Goal: Download file/media

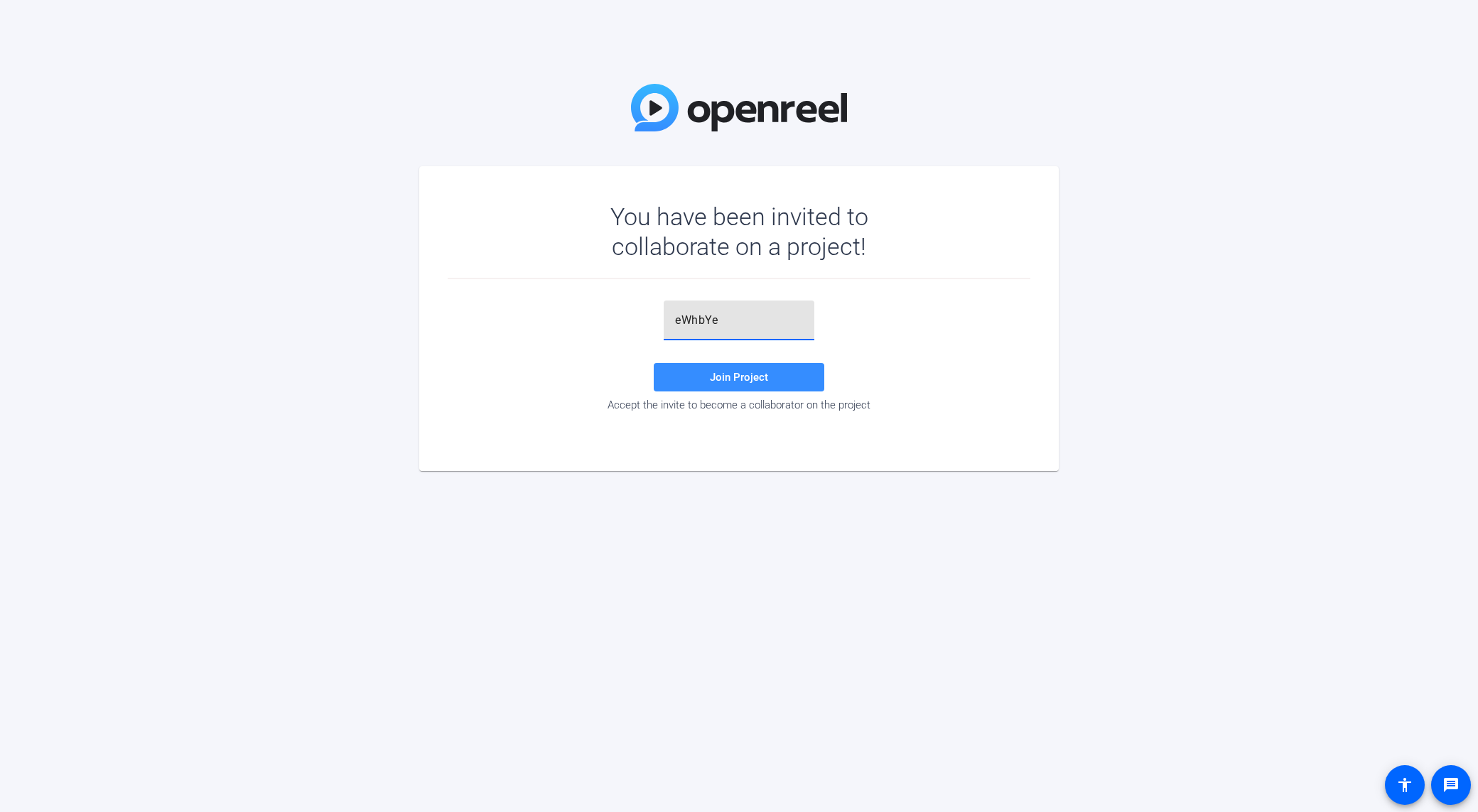
click at [773, 396] on div "eWhbYe Join Project Accept the invite to become a collaborator on the project" at bounding box center [739, 355] width 583 height 111
click at [774, 392] on span at bounding box center [738, 377] width 170 height 34
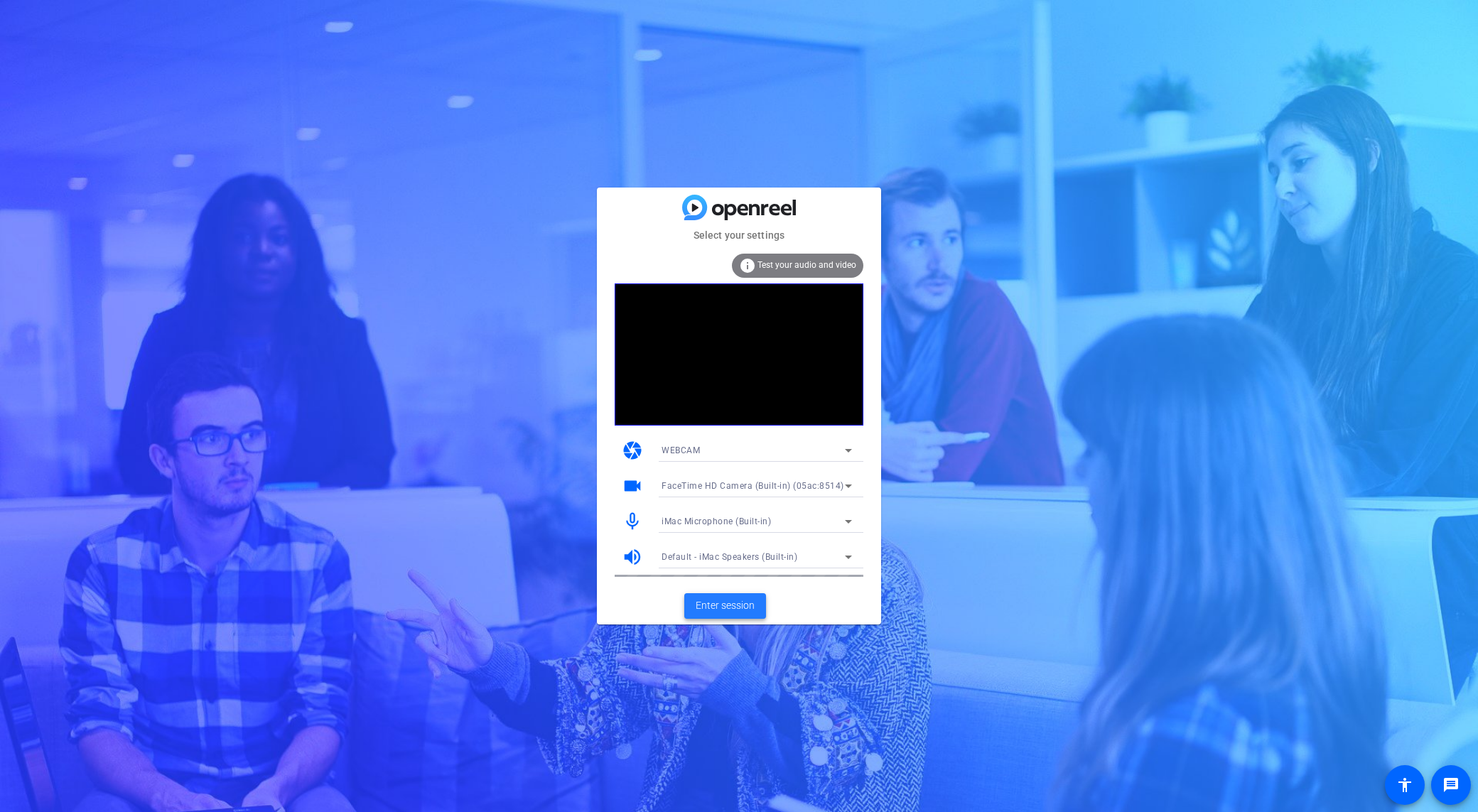
click at [747, 610] on span "Enter session" at bounding box center [725, 606] width 59 height 15
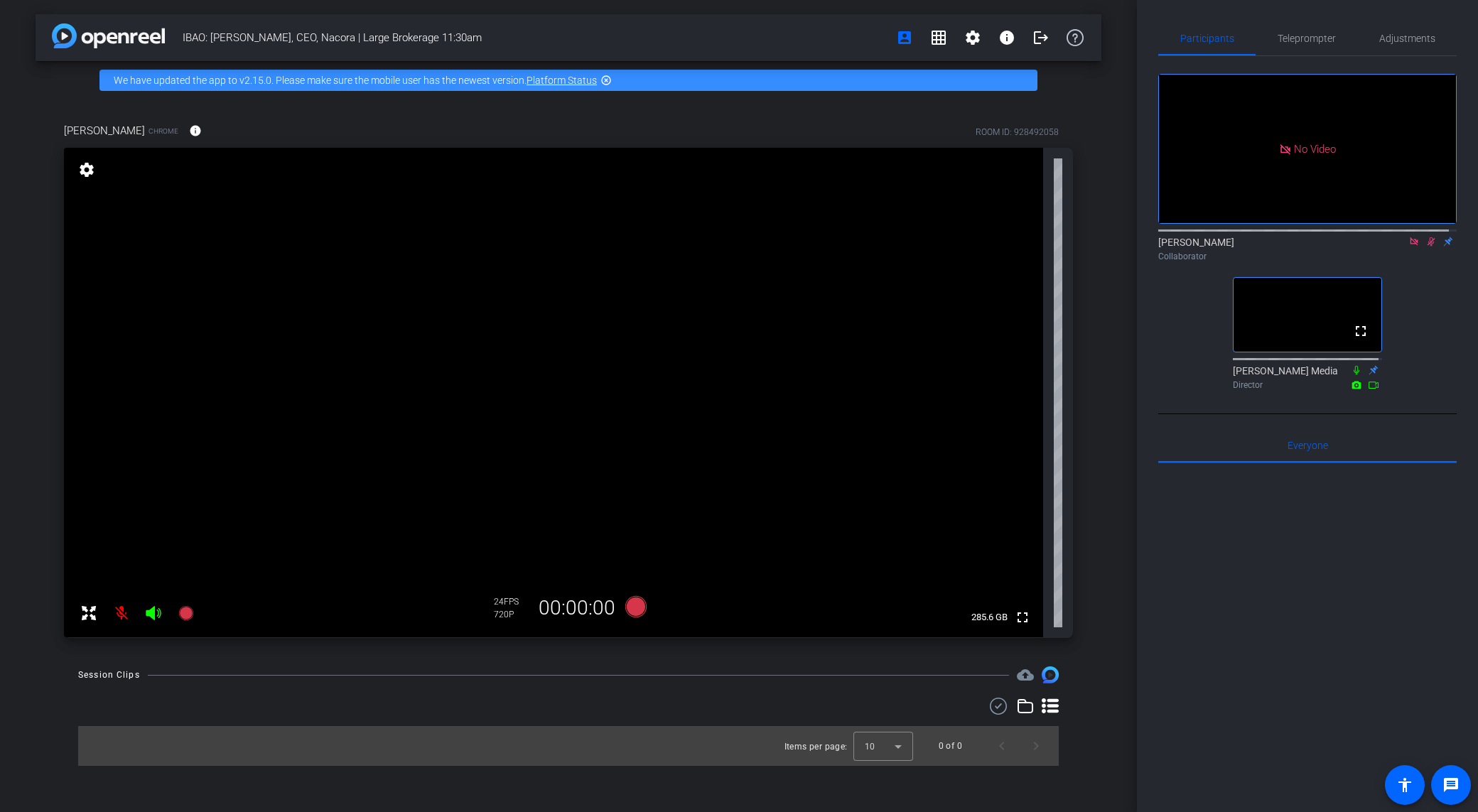
click at [1425, 247] on icon at bounding box center [1431, 241] width 12 height 10
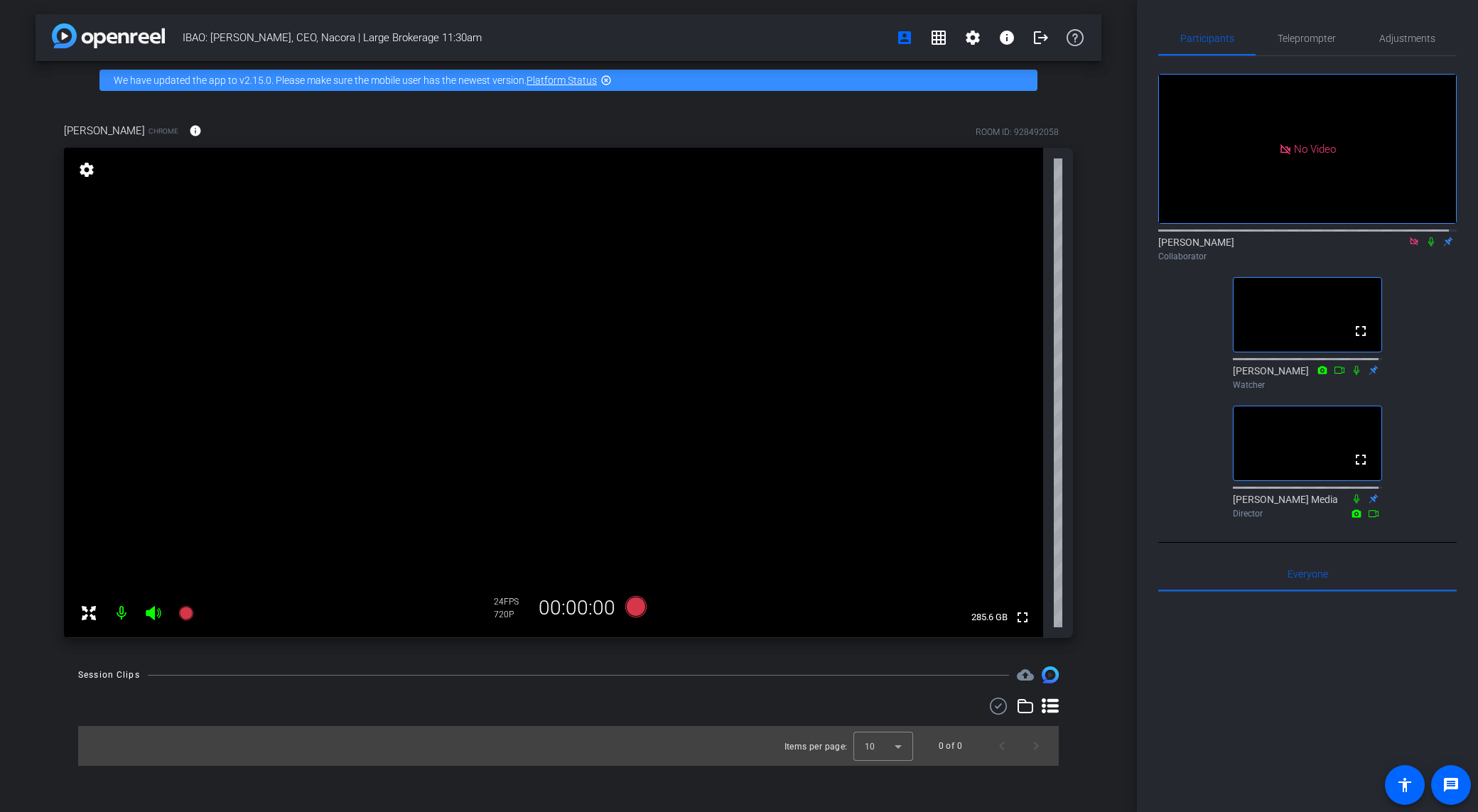
click at [1428, 247] on icon at bounding box center [1430, 241] width 6 height 9
click at [1427, 247] on icon at bounding box center [1430, 241] width 7 height 9
click at [1425, 247] on icon at bounding box center [1431, 241] width 12 height 10
click at [1427, 247] on icon at bounding box center [1430, 241] width 7 height 9
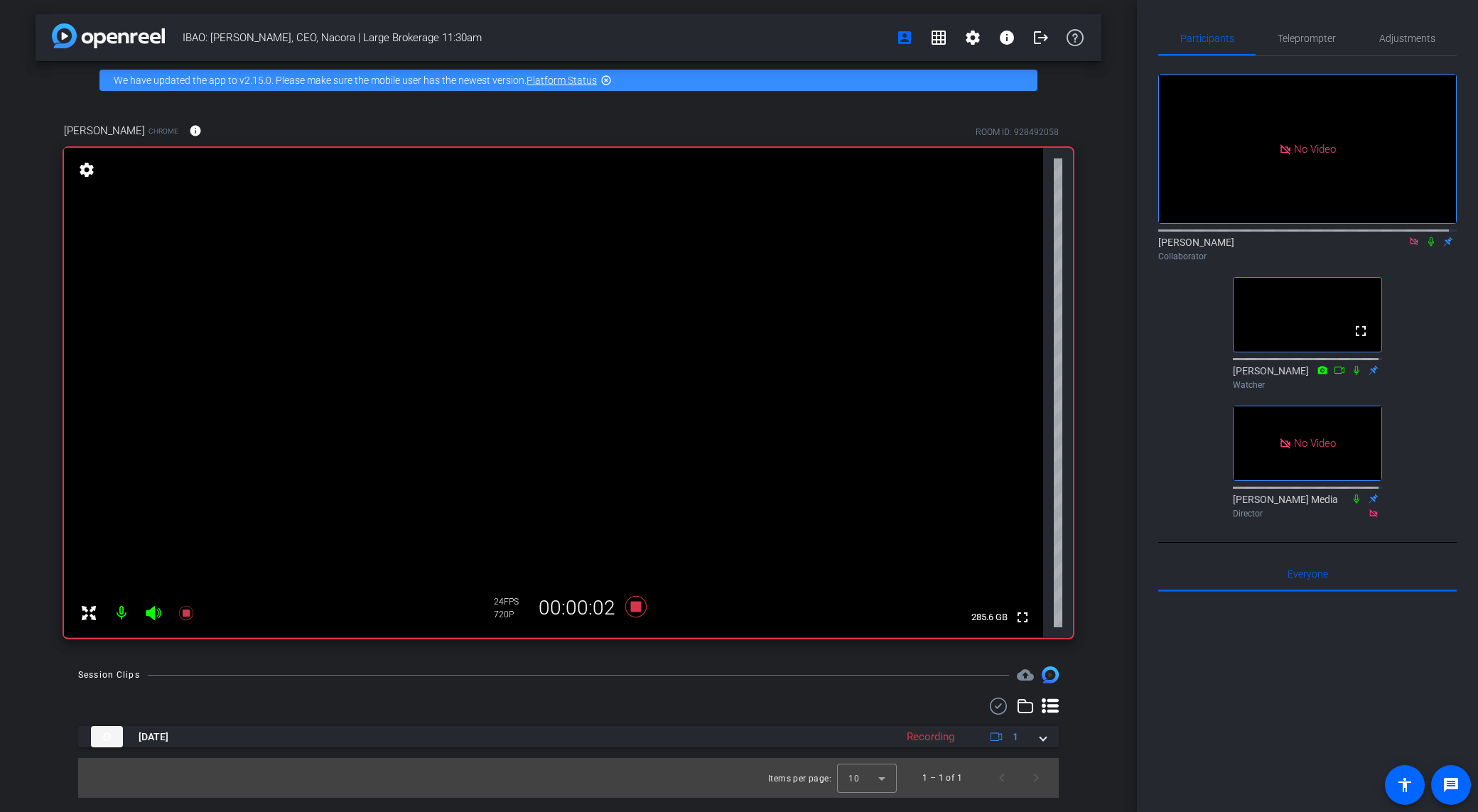
click at [1428, 247] on icon at bounding box center [1430, 241] width 6 height 9
click at [1429, 262] on div "Collaborator" at bounding box center [1307, 257] width 299 height 13
click at [1425, 247] on icon at bounding box center [1431, 241] width 12 height 10
click at [574, 684] on div "Session Clips cloud_upload [DATE] Recording 1 Items per page: 10 1 – 1 of 1" at bounding box center [568, 732] width 1066 height 132
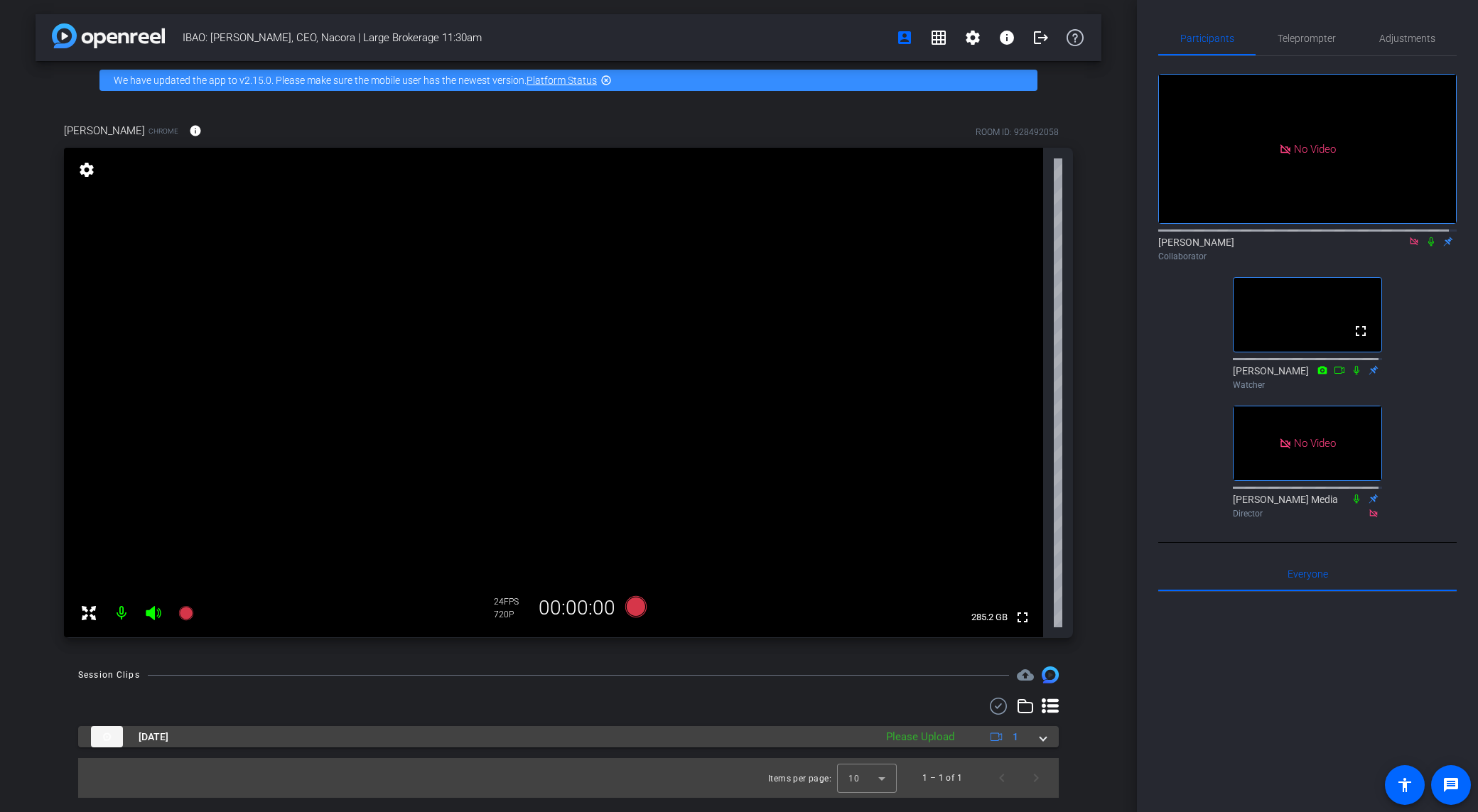
click at [1047, 736] on mat-expansion-panel-header "[DATE] Please Upload 1" at bounding box center [568, 736] width 980 height 21
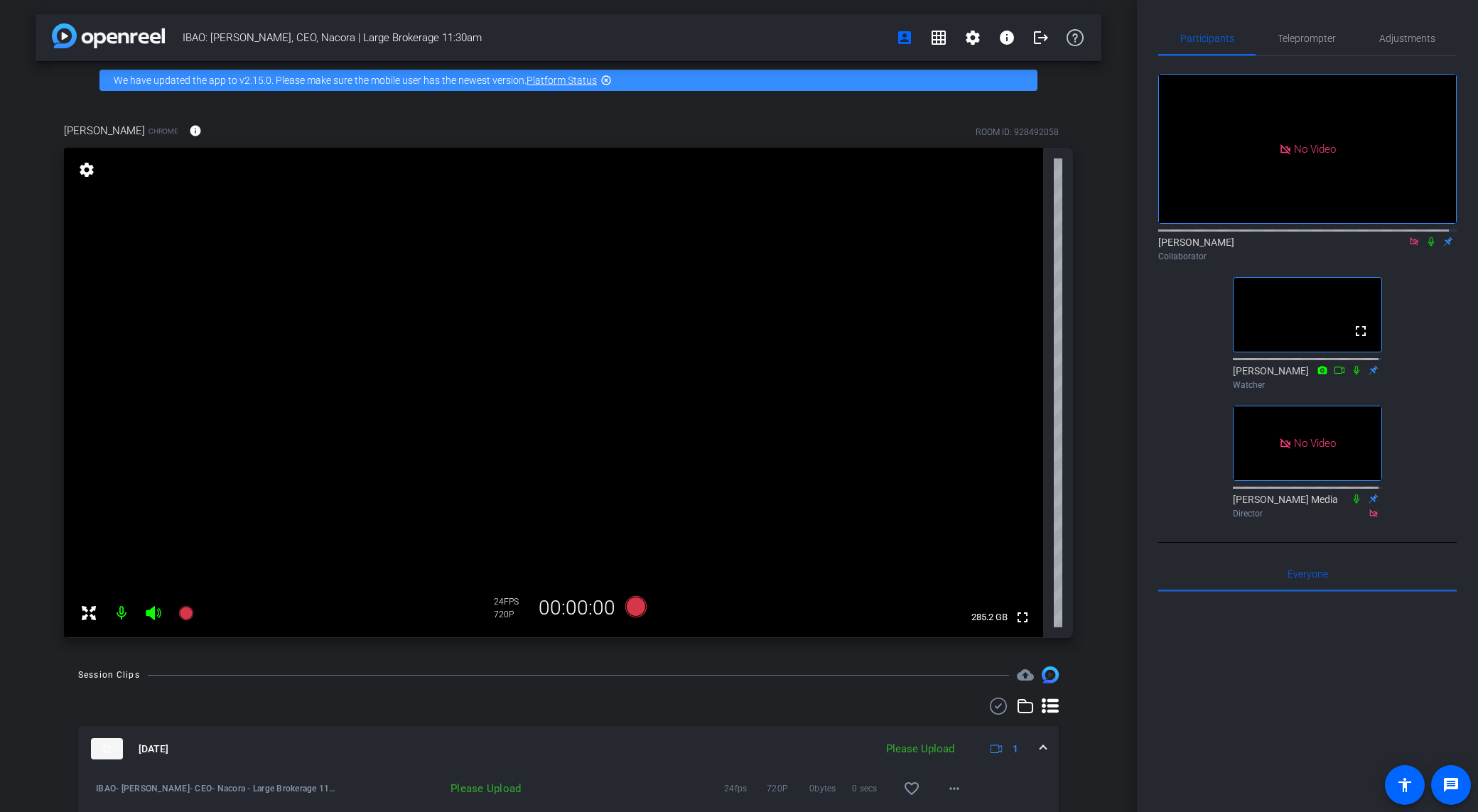
scroll to position [18, 0]
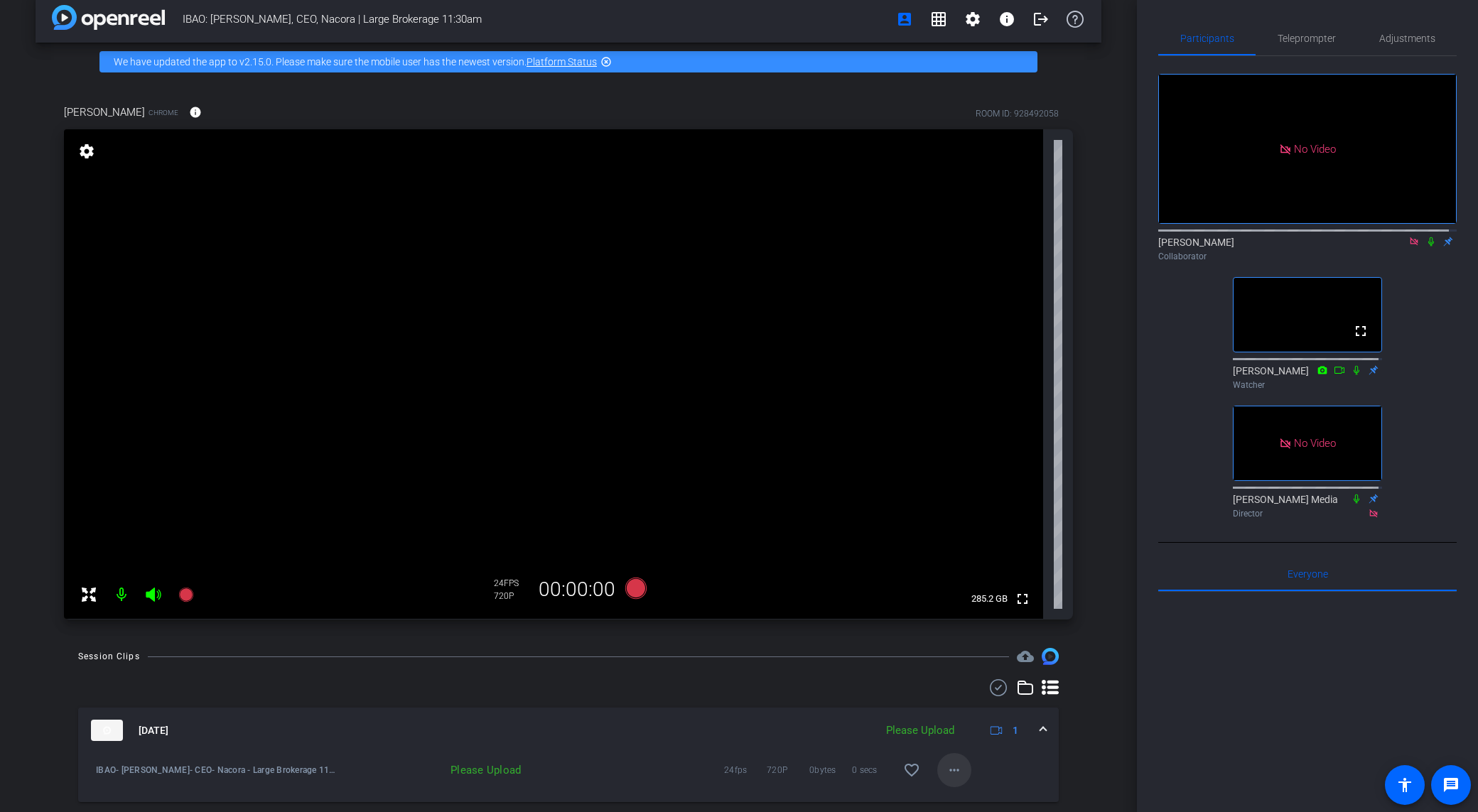
click at [948, 763] on mat-icon "more_horiz" at bounding box center [954, 769] width 17 height 17
click at [955, 706] on span "Upload" at bounding box center [969, 705] width 57 height 17
click at [901, 694] on div at bounding box center [568, 687] width 980 height 17
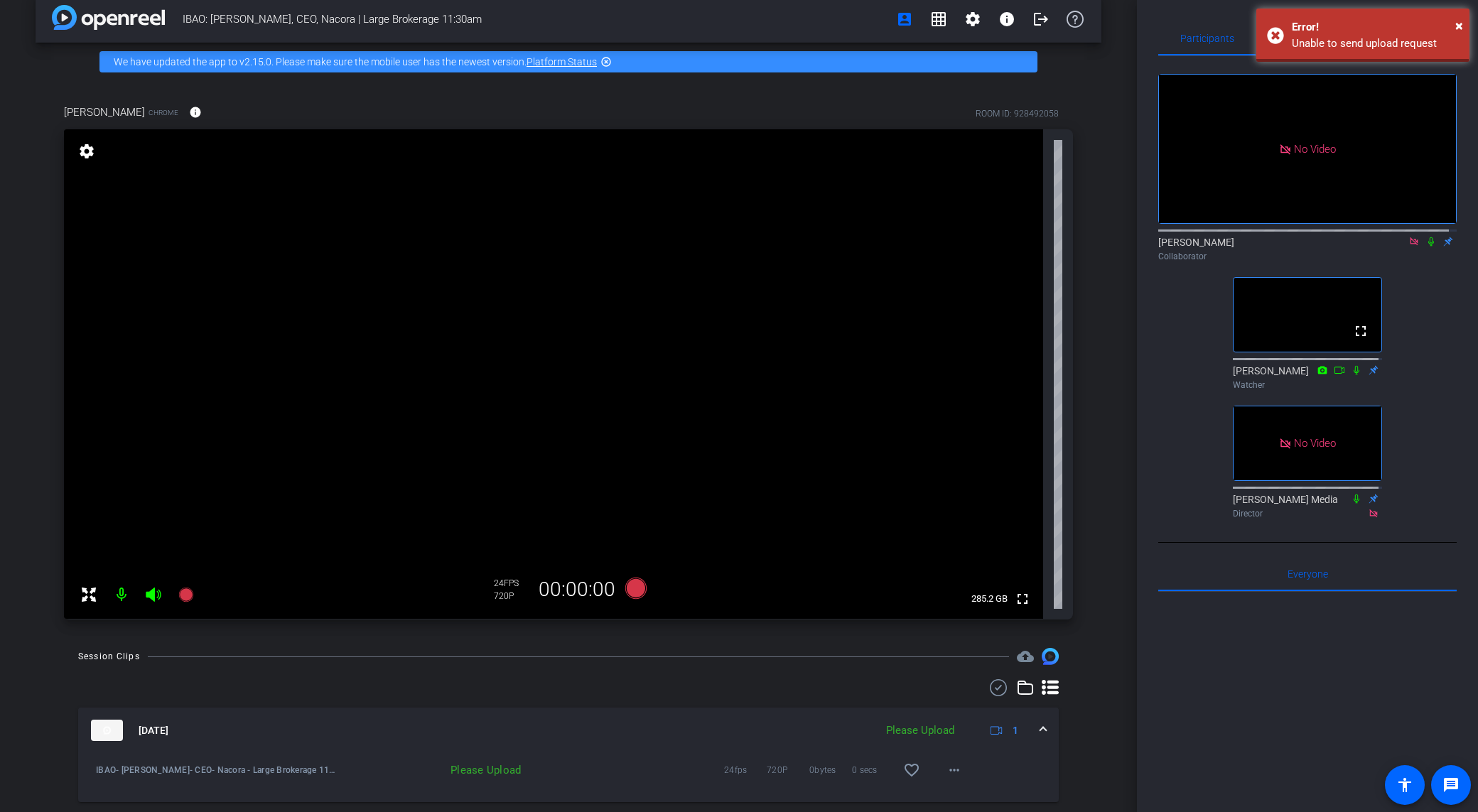
click at [895, 674] on div "Session Clips cloud_upload [DATE] Please Upload 1 IBAO- [PERSON_NAME]- CEO- Nac…" at bounding box center [568, 749] width 1066 height 205
click at [895, 674] on div "Session Clips cloud_upload [DATE] Uploading 3% 1 IBAO- [PERSON_NAME]- CEO- Naco…" at bounding box center [568, 749] width 1066 height 205
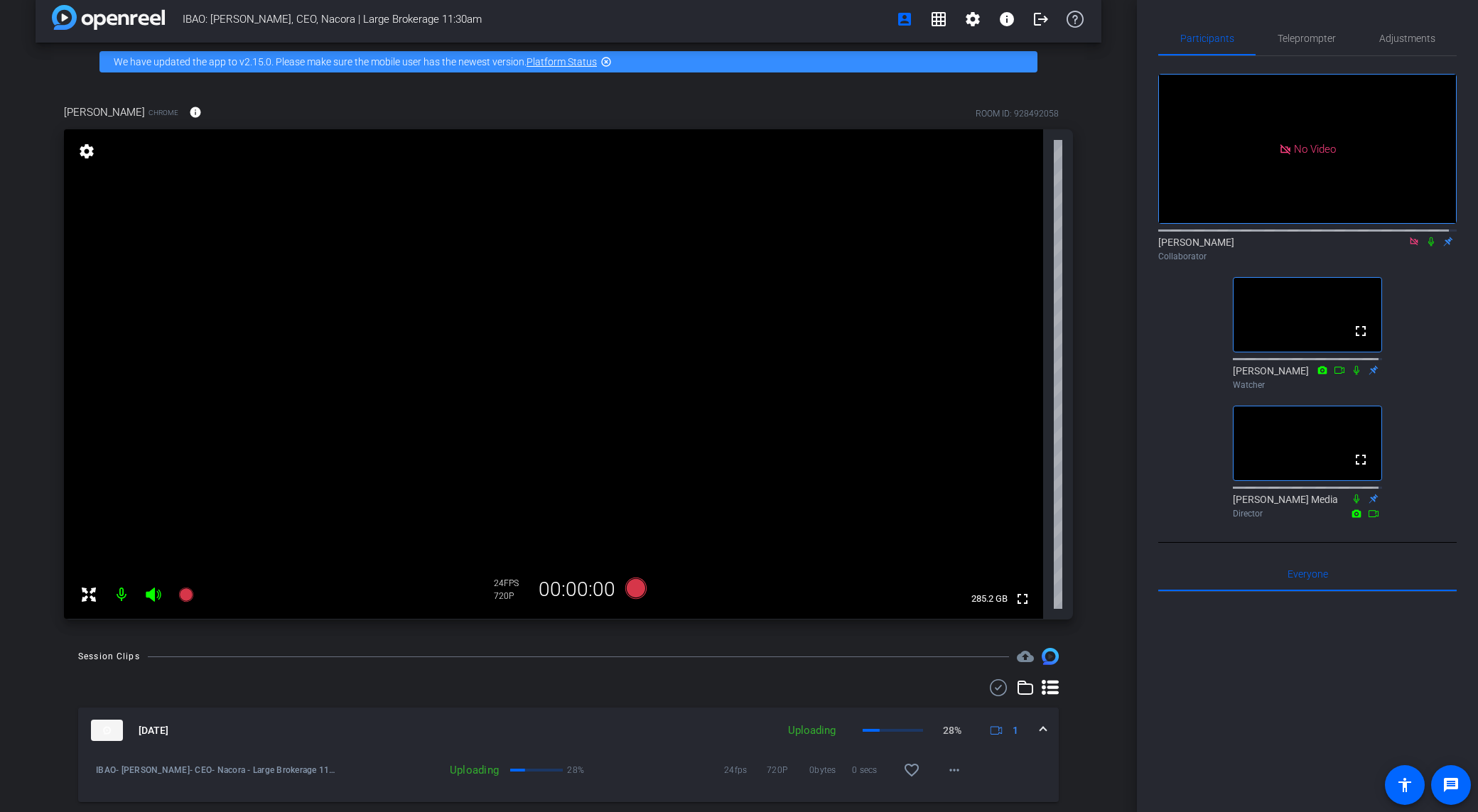
click at [895, 674] on div "Session Clips cloud_upload [DATE] Uploading 28% 1 IBAO- [PERSON_NAME]- CEO- Nac…" at bounding box center [568, 749] width 1066 height 205
click at [895, 674] on div "Session Clips cloud_upload [DATE] Uploading 69% 1 IBAO- [PERSON_NAME]- CEO- Nac…" at bounding box center [568, 749] width 1066 height 205
click at [1116, 654] on div "IBAO: [PERSON_NAME], CEO, Nacora | Large Brokerage 11:30am account_box grid_on …" at bounding box center [568, 387] width 1136 height 812
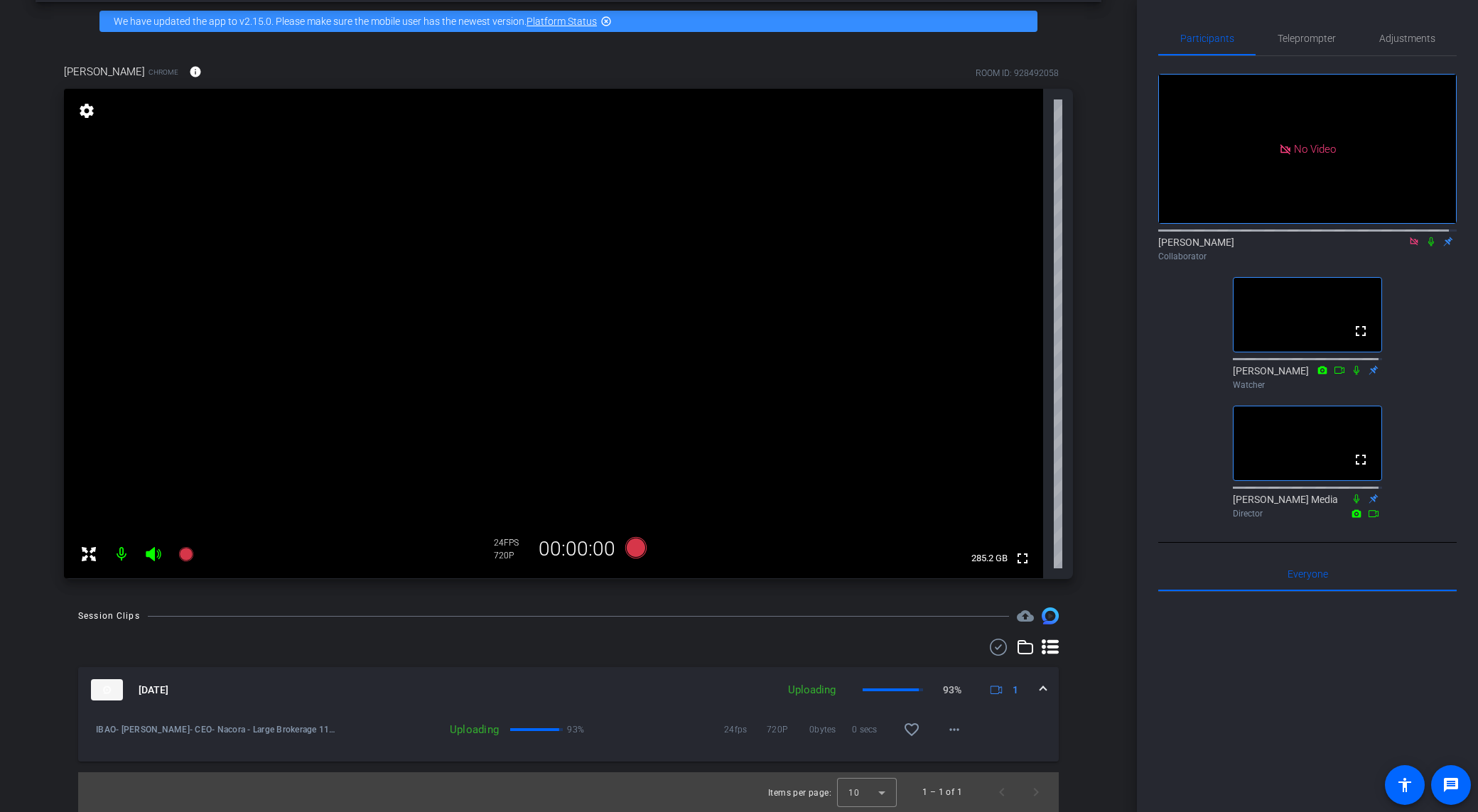
scroll to position [0, 0]
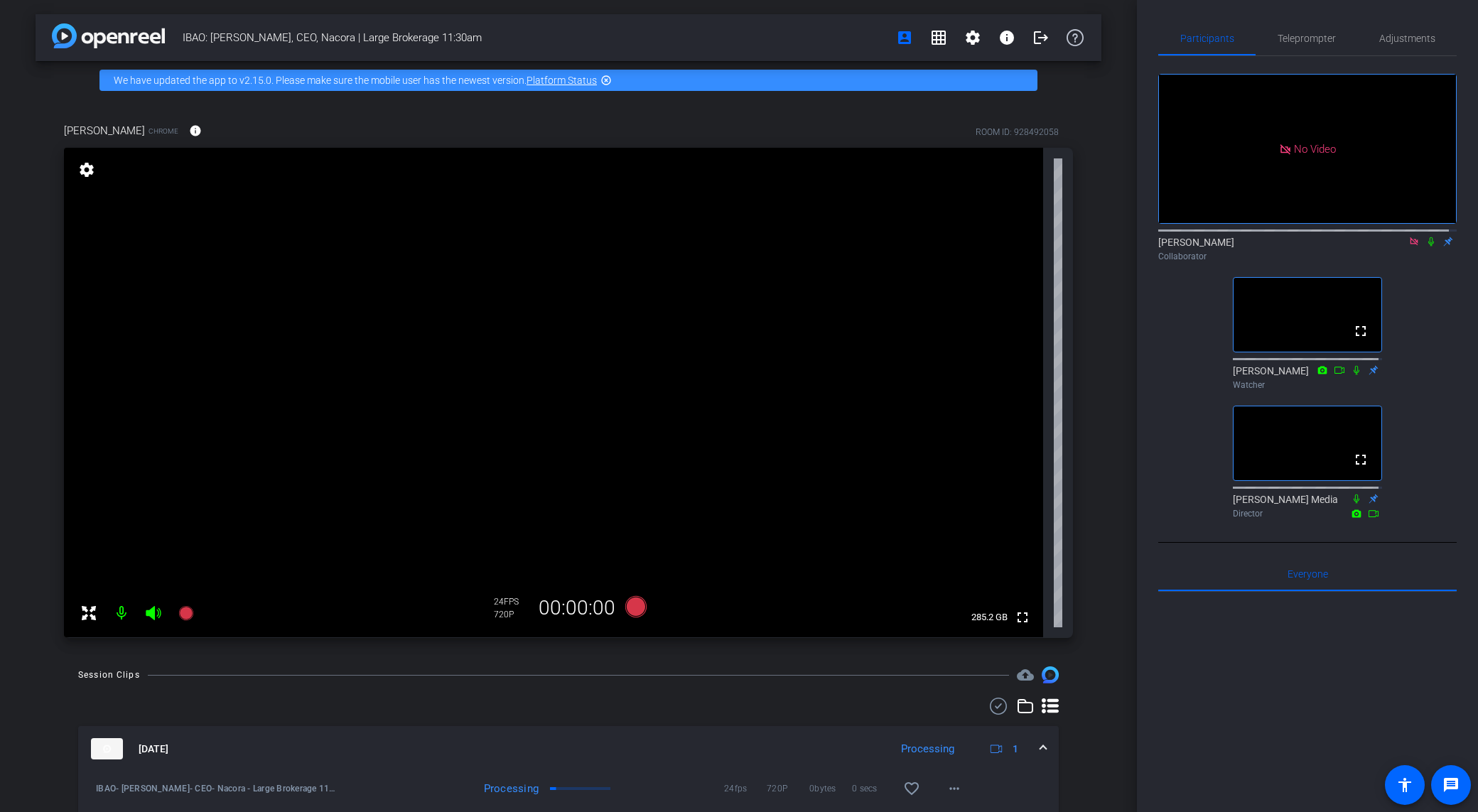
click at [779, 691] on div "Session Clips cloud_upload [DATE] Processing 1 IBAO- [PERSON_NAME]- CEO- Nacora…" at bounding box center [568, 768] width 1066 height 205
click at [775, 683] on div "Session Clips cloud_upload" at bounding box center [568, 675] width 980 height 17
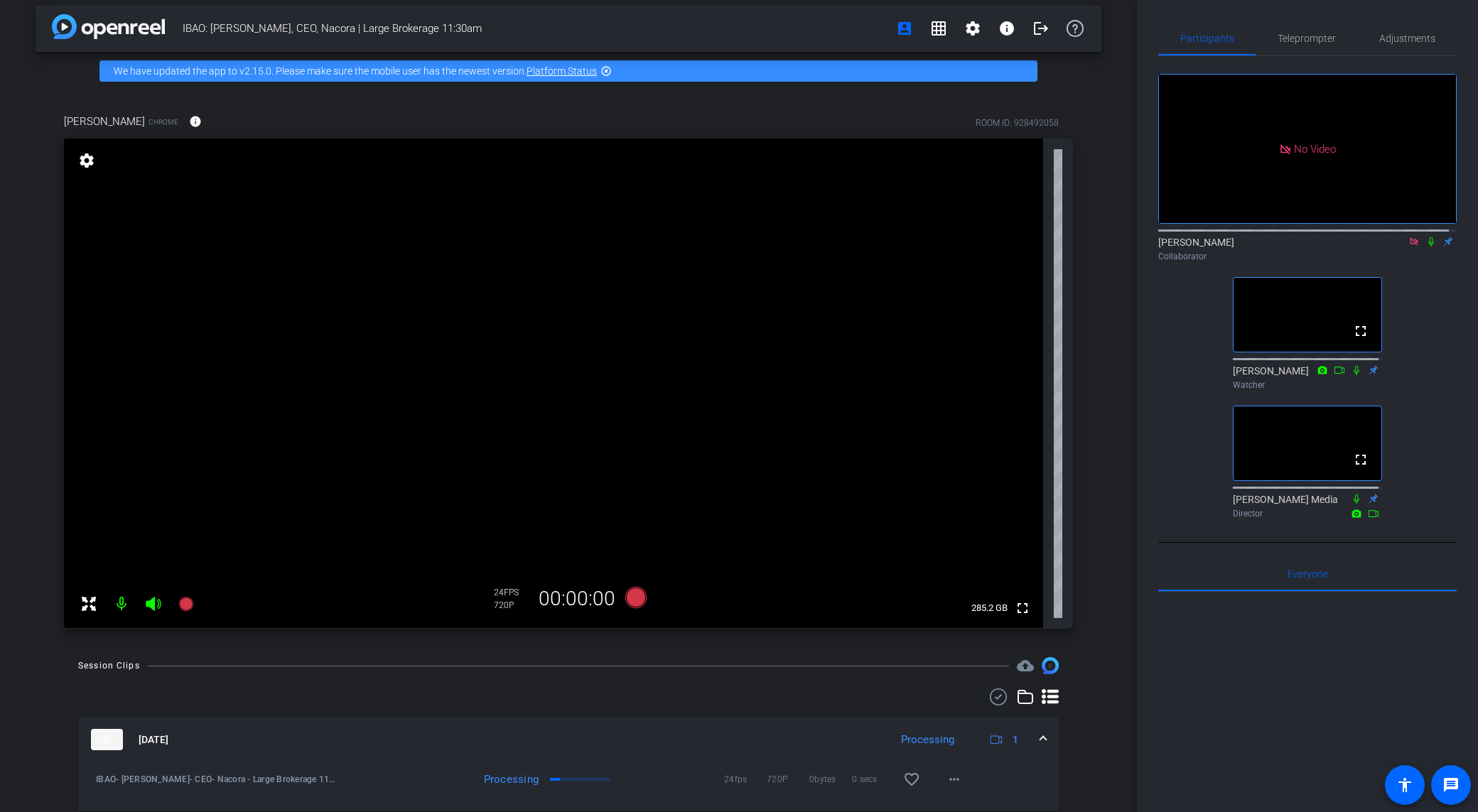
click at [1397, 326] on div "No Video [PERSON_NAME] Collaborator fullscreen [PERSON_NAME] Watcher fullscreen…" at bounding box center [1307, 290] width 299 height 468
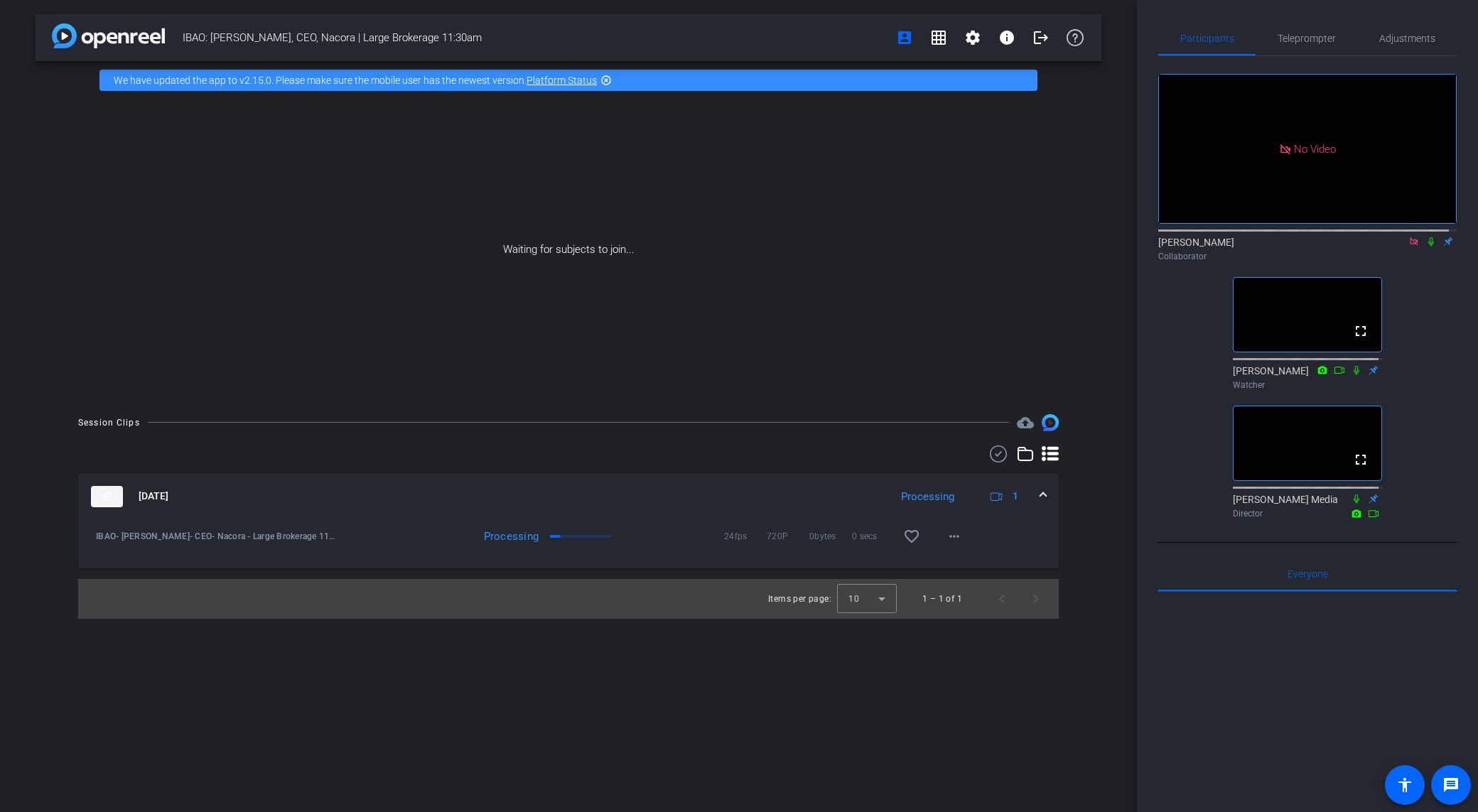
scroll to position [0, 0]
click at [1094, 527] on div "Session Clips cloud_upload [DATE] Processing 1 IBAO- [PERSON_NAME]- CEO- Nacora…" at bounding box center [568, 516] width 1066 height 205
click at [1083, 513] on div "Session Clips cloud_upload [DATE] Processing 1 IBAO- [PERSON_NAME]- CEO- Nacora…" at bounding box center [568, 516] width 1066 height 205
click at [650, 714] on div "IBAO: [PERSON_NAME], CEO, Nacora | Large Brokerage 11:30am account_box grid_on …" at bounding box center [568, 406] width 1136 height 812
click at [632, 698] on div "IBAO: [PERSON_NAME], CEO, Nacora | Large Brokerage 11:30am account_box grid_on …" at bounding box center [568, 406] width 1136 height 812
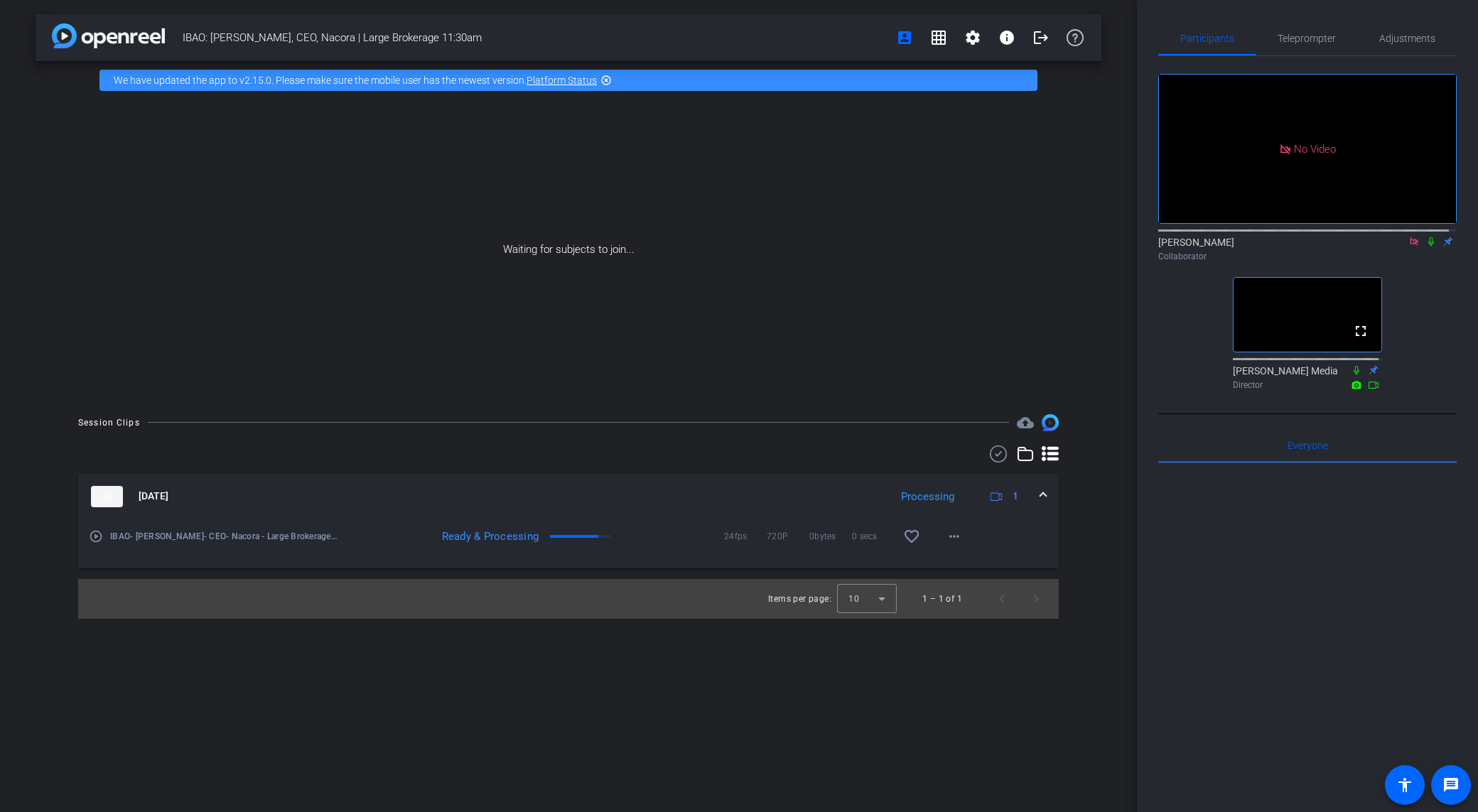
click at [1428, 247] on icon at bounding box center [1431, 241] width 12 height 10
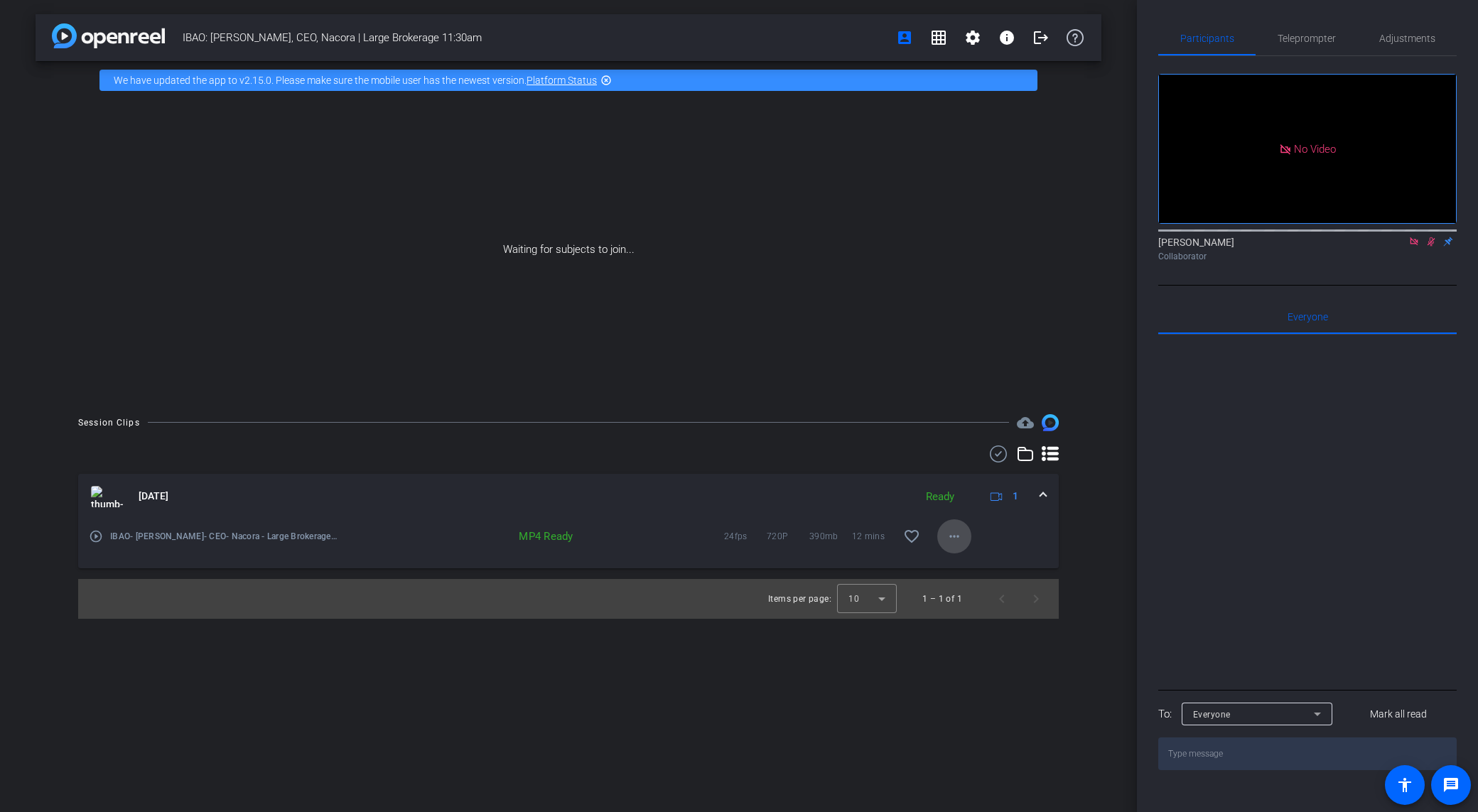
click at [949, 545] on span at bounding box center [954, 536] width 34 height 34
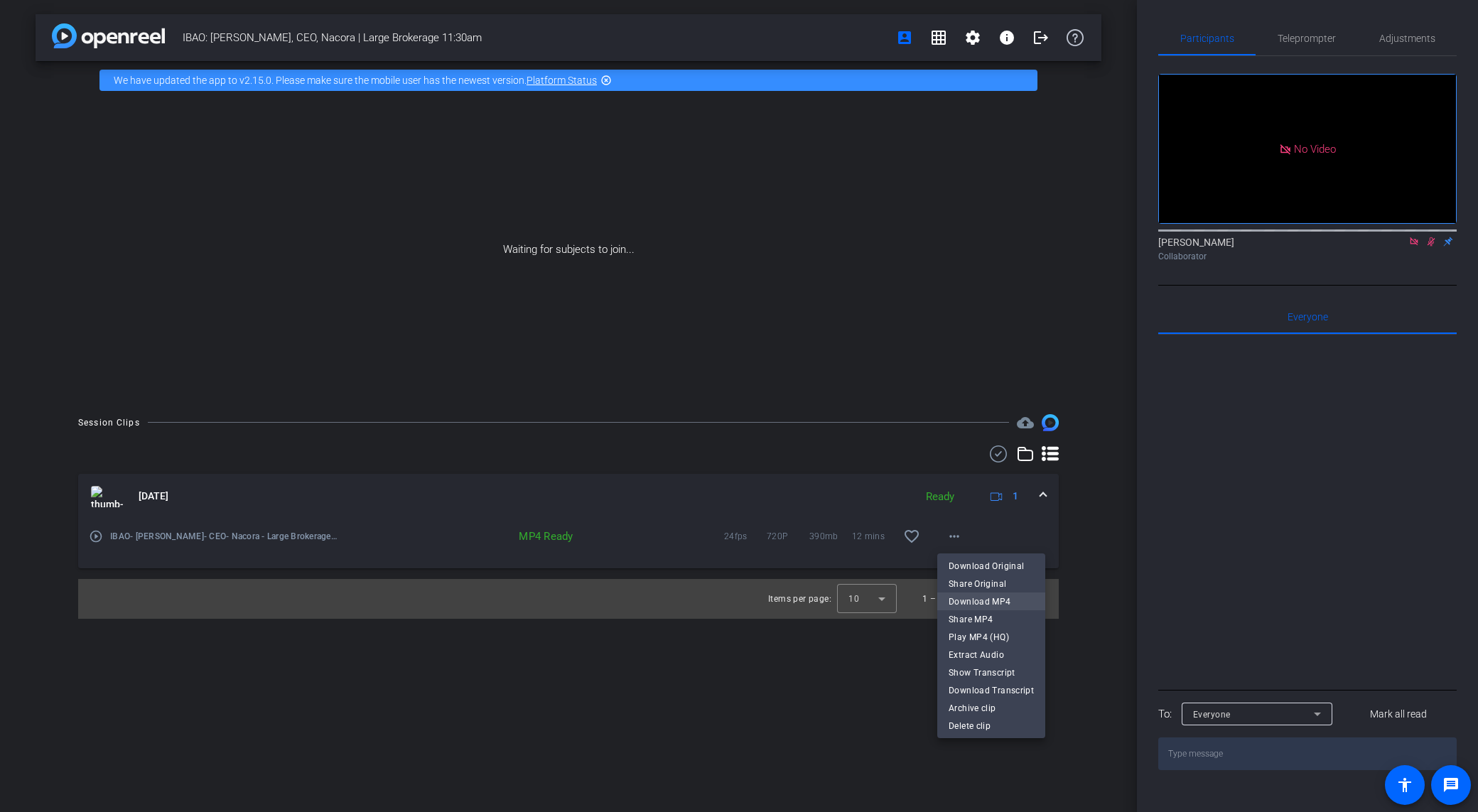
click at [999, 596] on span "Download MP4" at bounding box center [991, 601] width 86 height 17
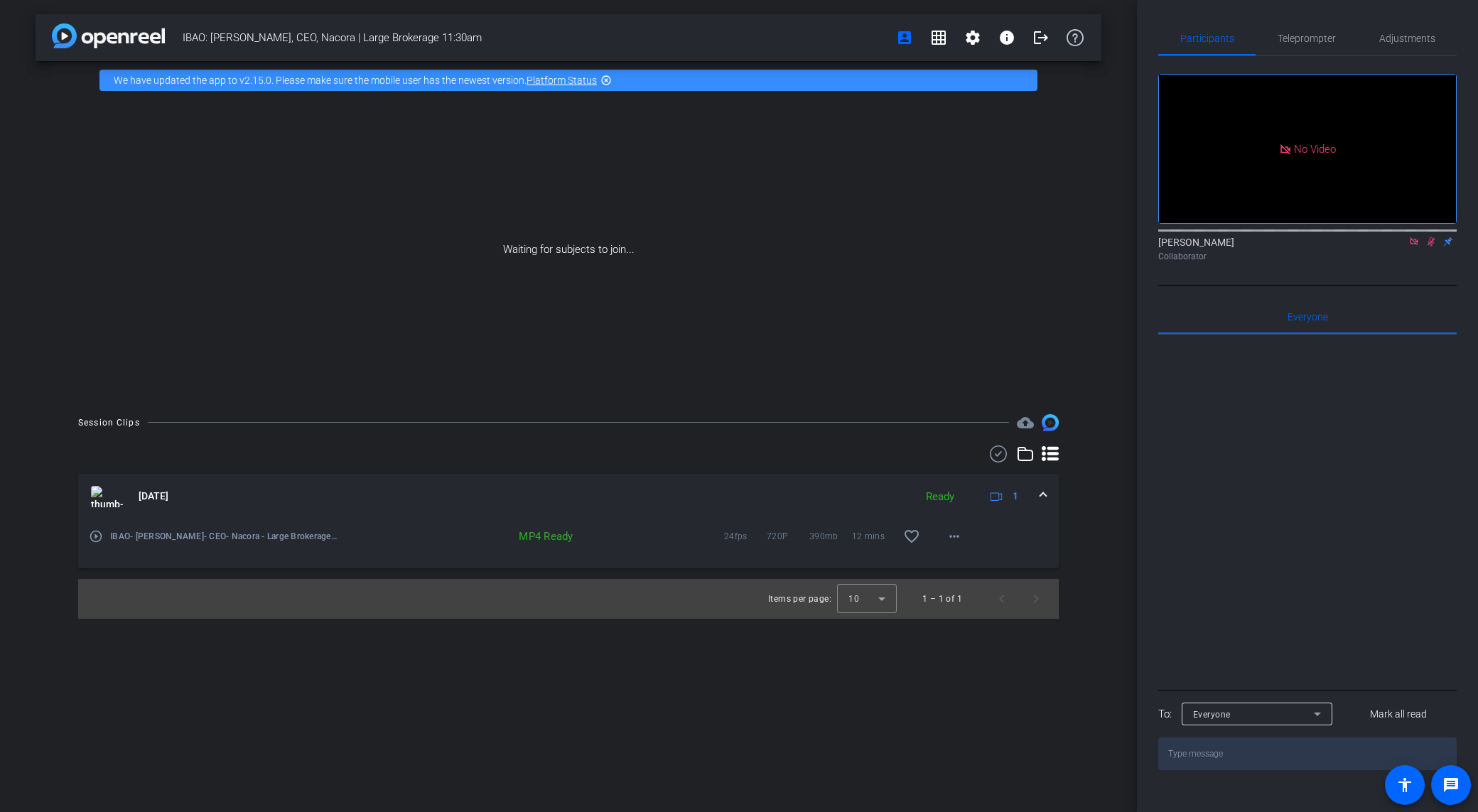
click at [458, 33] on span "IBAO: [PERSON_NAME], CEO, Nacora | Large Brokerage 11:30am" at bounding box center [535, 37] width 704 height 29
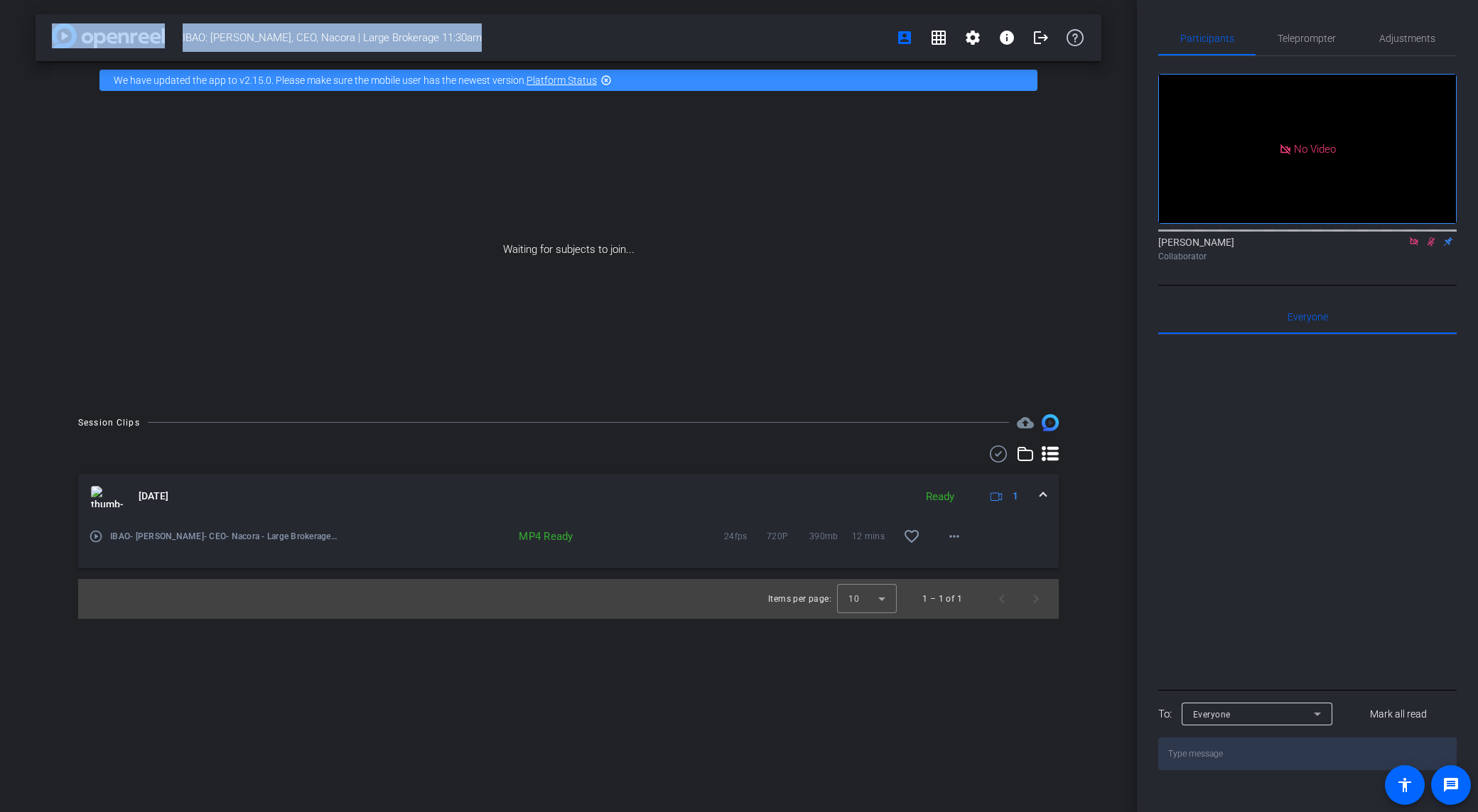
drag, startPoint x: 460, startPoint y: 38, endPoint x: 164, endPoint y: 46, distance: 296.1
click at [164, 46] on div "IBAO: [PERSON_NAME], CEO, Nacora | Large Brokerage 11:30am account_box grid_on …" at bounding box center [568, 37] width 1066 height 47
copy div "IBAO: [PERSON_NAME], CEO, Nacora | Large Brokerage 11:30am"
click at [1, 195] on div "IBAO: [PERSON_NAME], CEO, Nacora | Large Brokerage 11:30am account_box grid_on …" at bounding box center [568, 406] width 1136 height 812
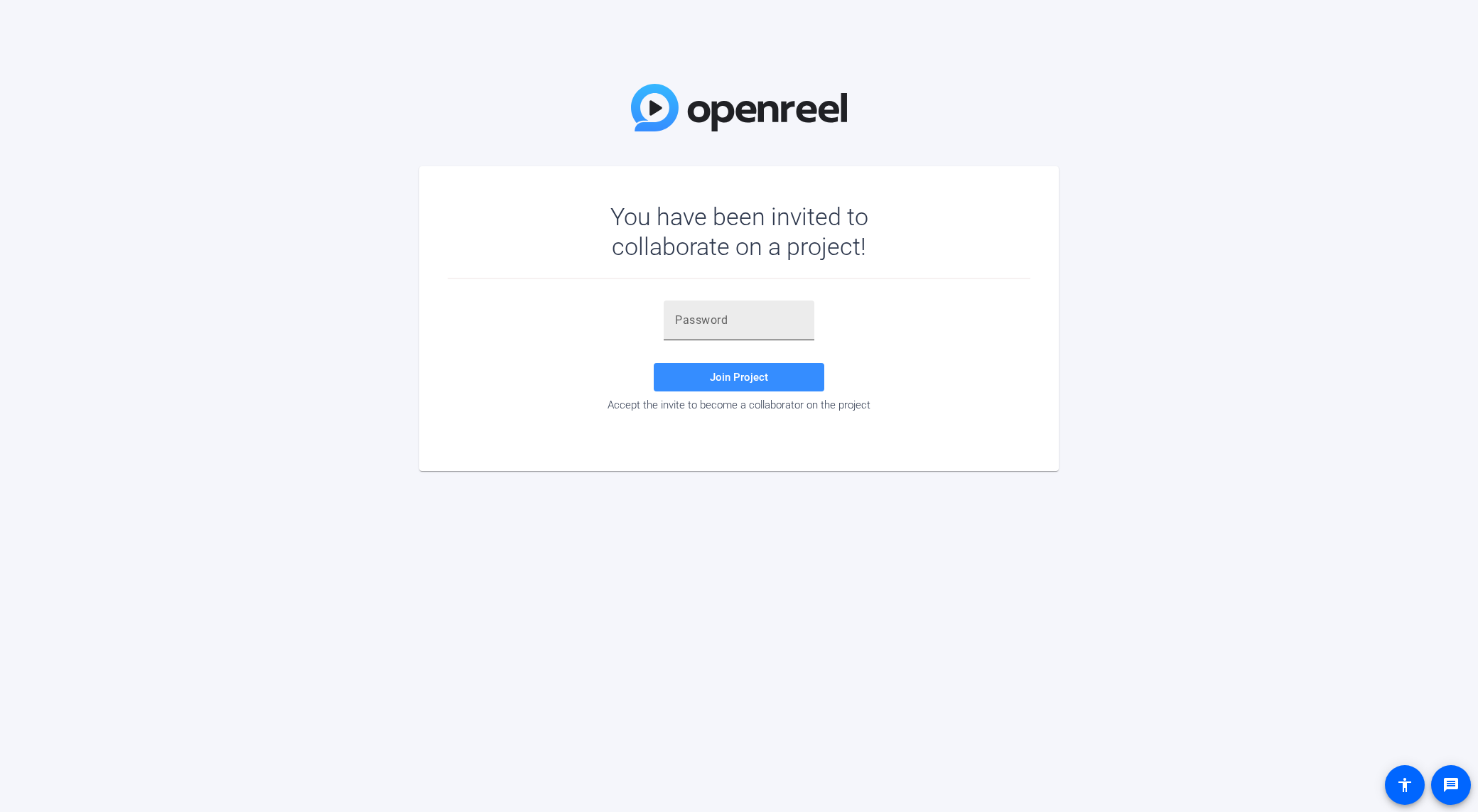
click at [800, 319] on input "text" at bounding box center [738, 320] width 128 height 17
paste input "{i2rnz"
type input "{i2rnz"
click at [722, 333] on div at bounding box center [738, 320] width 128 height 39
paste input "JO9;#T"
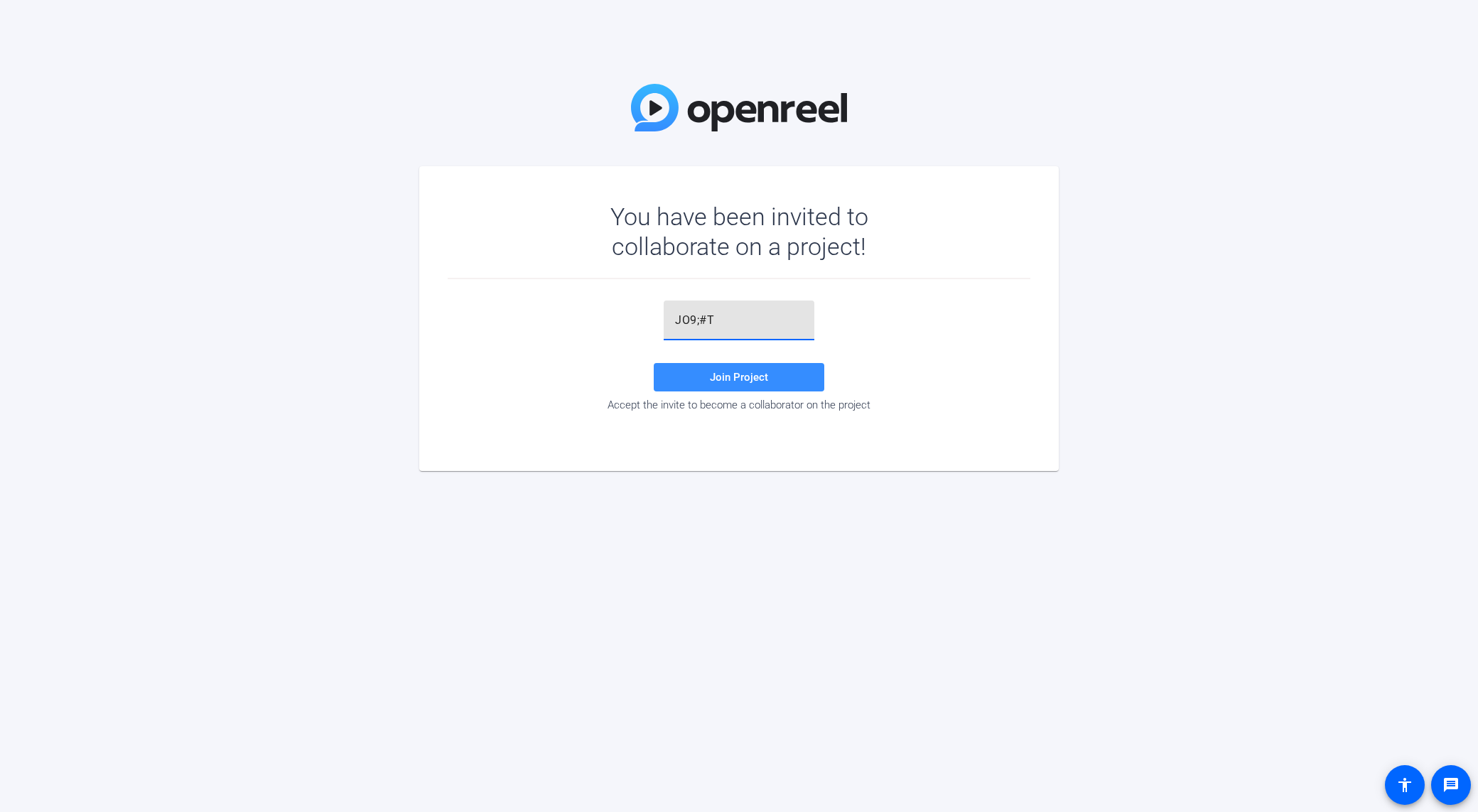
type input "JO9;#T"
